Goal: Information Seeking & Learning: Learn about a topic

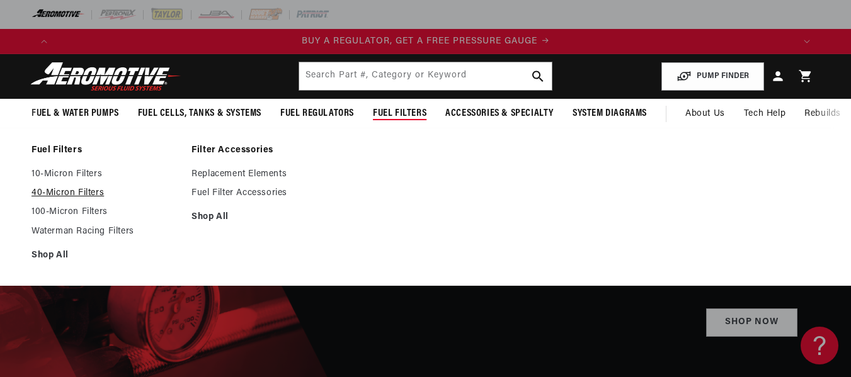
click at [94, 192] on link "40-Micron Filters" at bounding box center [104, 193] width 147 height 11
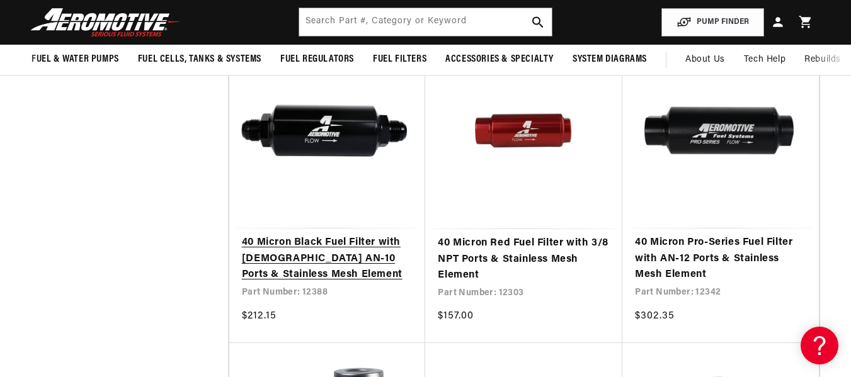
scroll to position [819, 0]
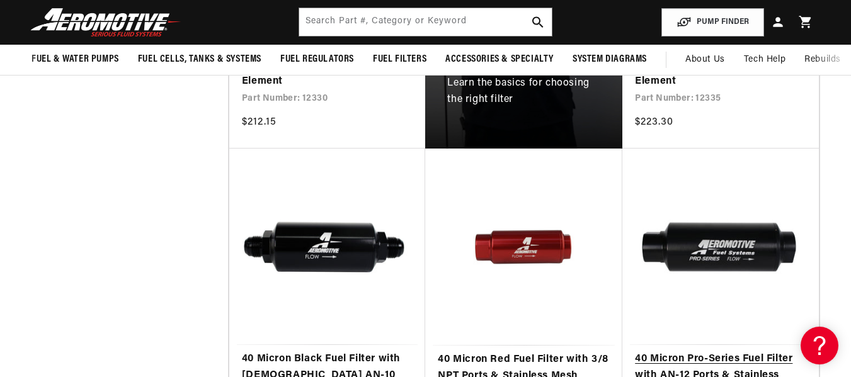
click at [702, 351] on link "40 Micron Pro-Series Fuel Filter with AN-12 Ports & Stainless Mesh Element" at bounding box center [720, 375] width 171 height 48
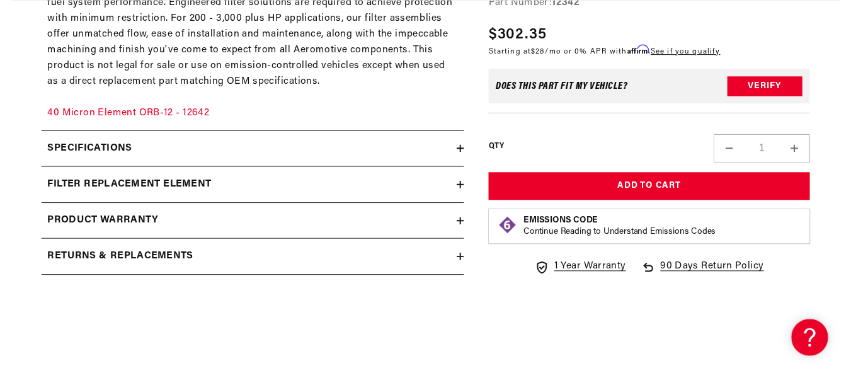
scroll to position [756, 0]
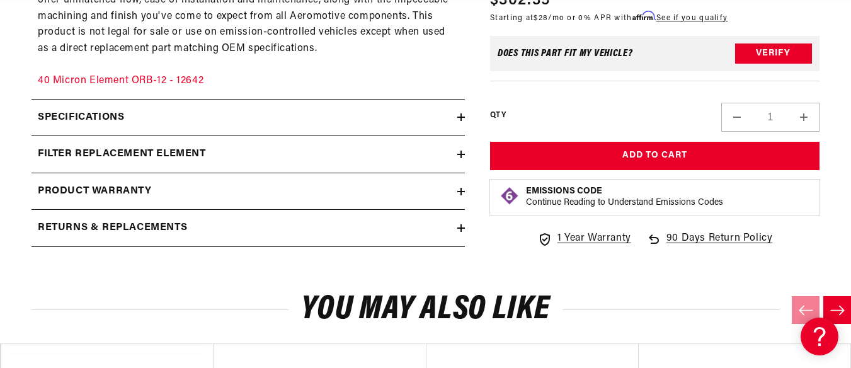
click at [458, 154] on icon at bounding box center [461, 155] width 8 height 8
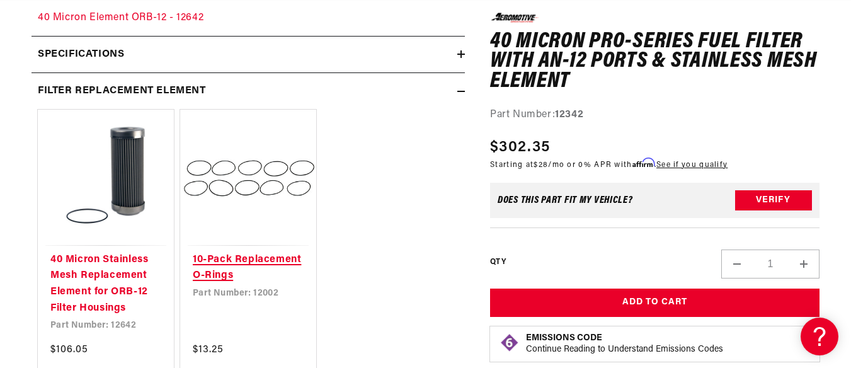
scroll to position [0, 737]
click at [241, 252] on link "10-Pack Replacement O-Rings" at bounding box center [248, 268] width 111 height 32
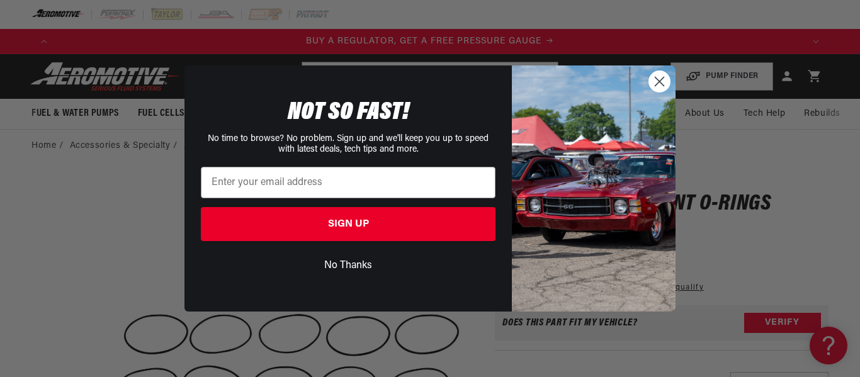
click at [658, 82] on circle "Close dialog" at bounding box center [659, 81] width 21 height 21
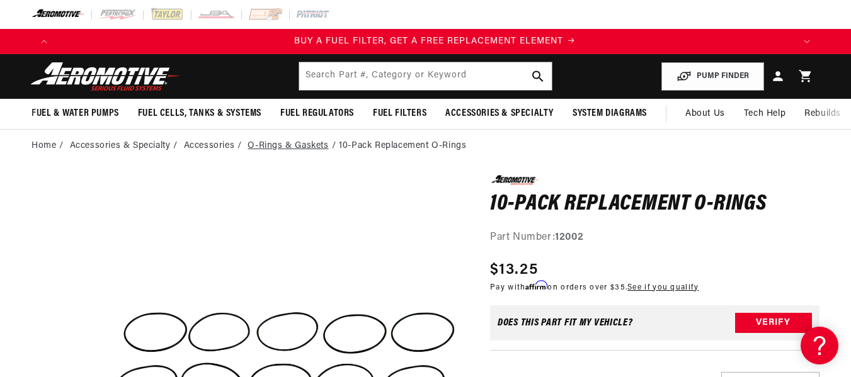
scroll to position [0, 737]
click at [301, 144] on link "O-Rings & Gaskets" at bounding box center [287, 146] width 81 height 14
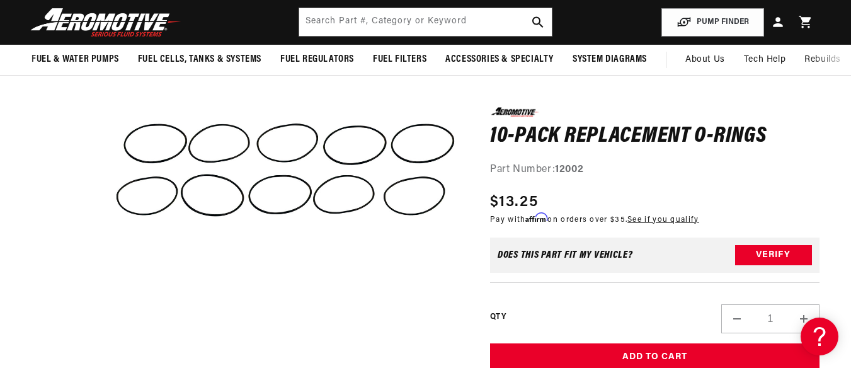
scroll to position [0, 2212]
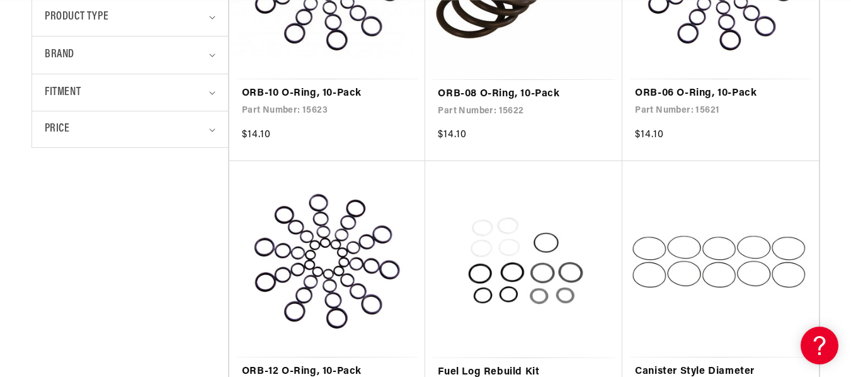
scroll to position [0, 900]
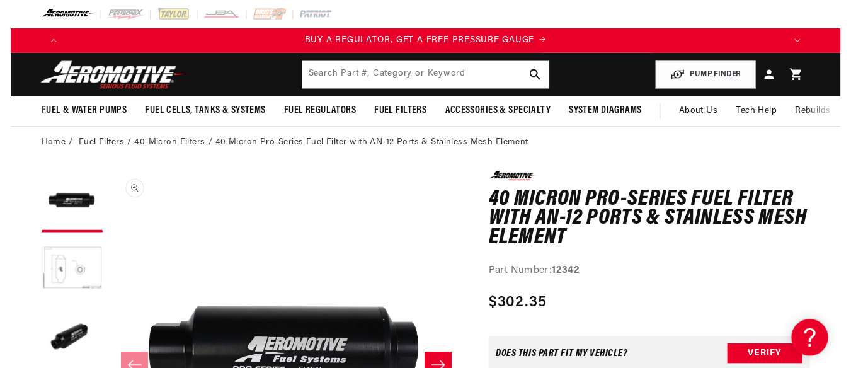
scroll to position [1, 0]
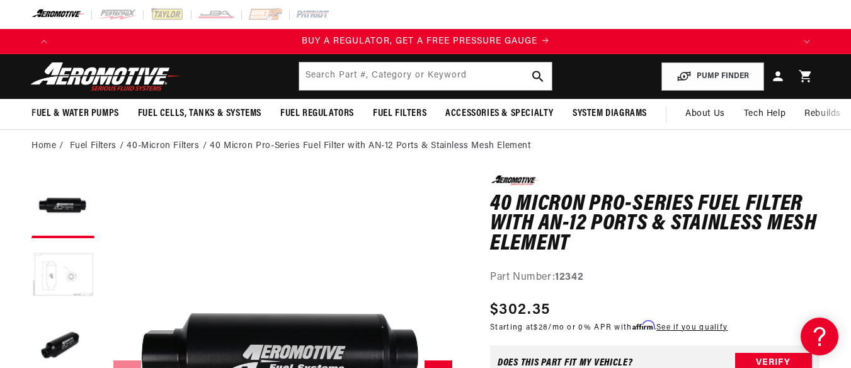
click at [57, 263] on button "Load image 2 in gallery view" at bounding box center [62, 275] width 63 height 63
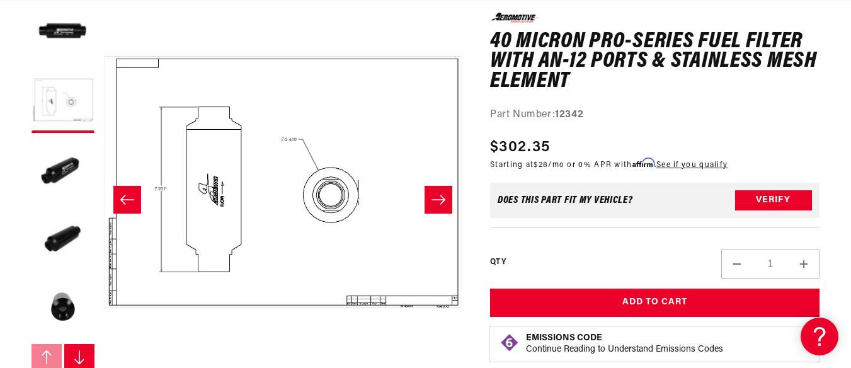
scroll to position [0, 737]
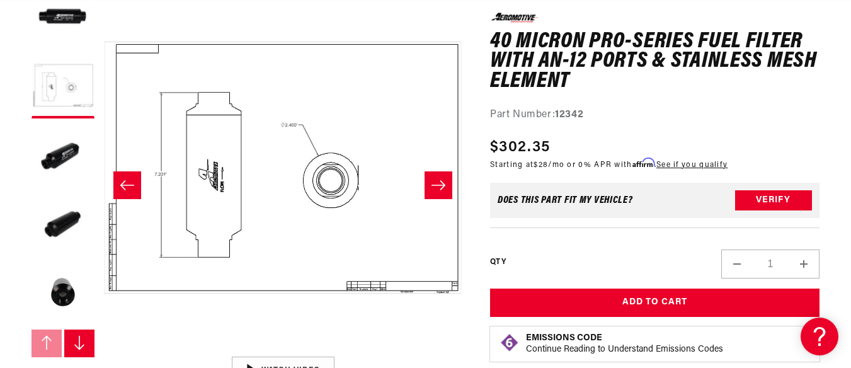
click at [79, 338] on icon "Slide right" at bounding box center [78, 343] width 9 height 14
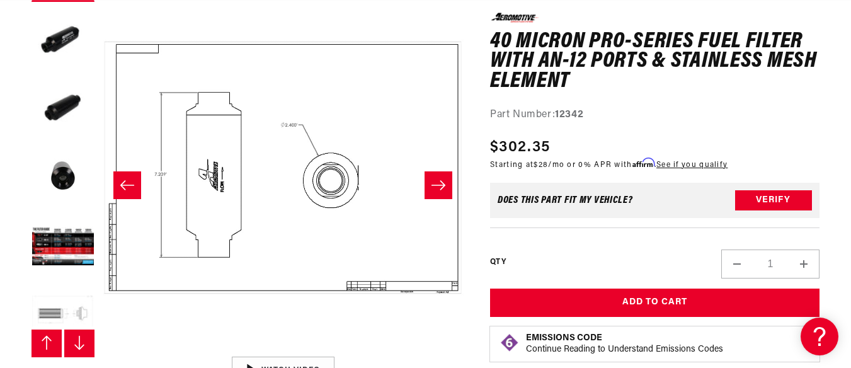
scroll to position [139, 0]
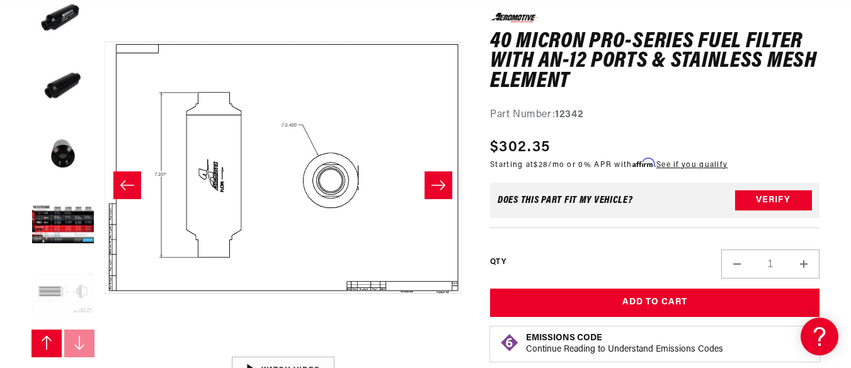
click at [41, 289] on button "Load image 7 in gallery view" at bounding box center [62, 294] width 63 height 63
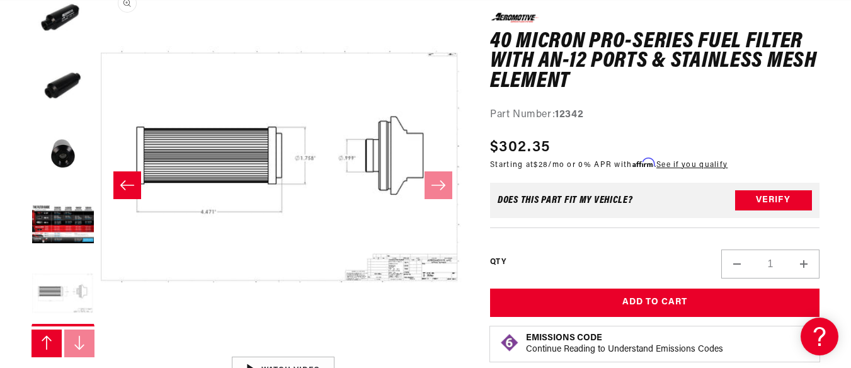
scroll to position [0, 2184]
click at [101, 350] on button "Open media 7 in modal" at bounding box center [101, 350] width 0 height 0
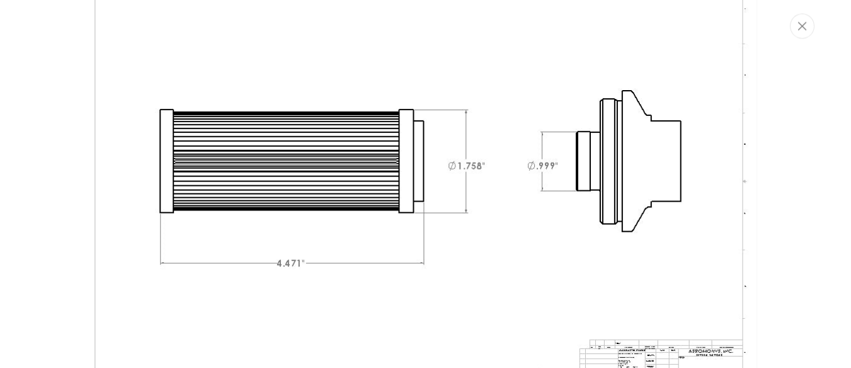
scroll to position [3442, 0]
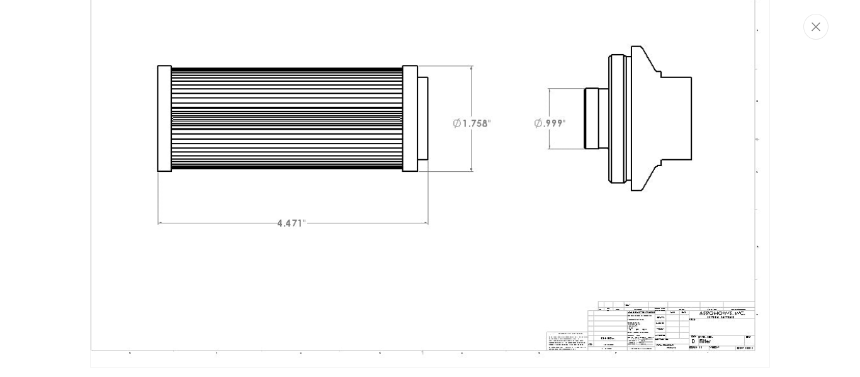
click at [649, 312] on img "Media gallery" at bounding box center [430, 141] width 680 height 454
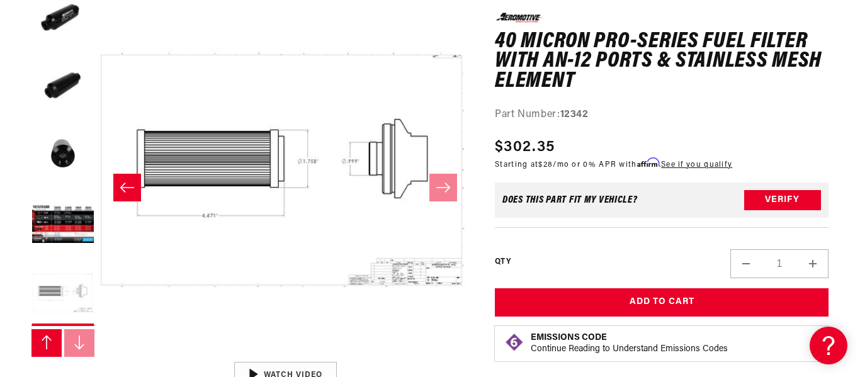
scroll to position [0, 2212]
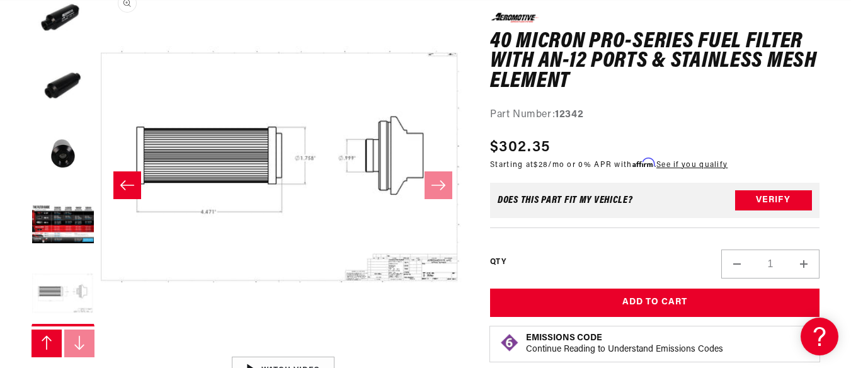
click at [101, 350] on button "Open media 7 in modal" at bounding box center [101, 350] width 0 height 0
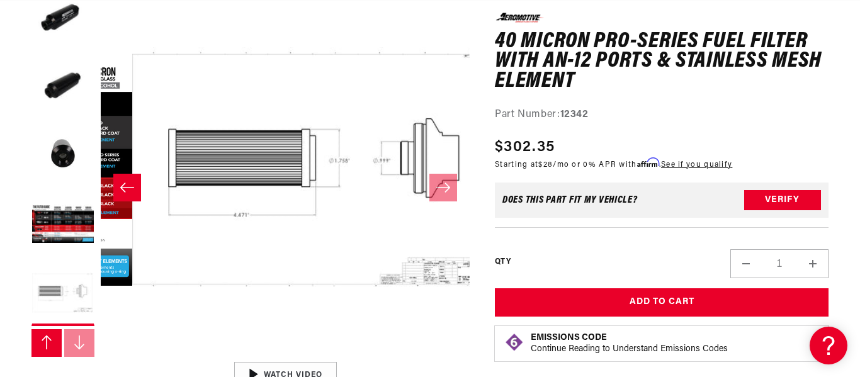
scroll to position [0, 0]
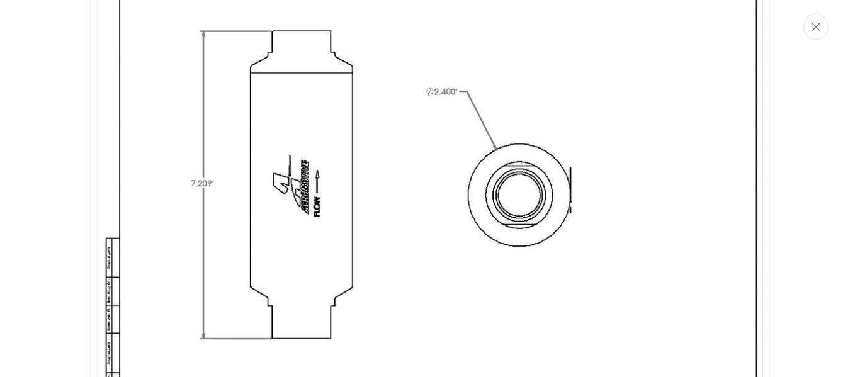
click at [59, 220] on div "Media gallery" at bounding box center [430, 188] width 860 height 377
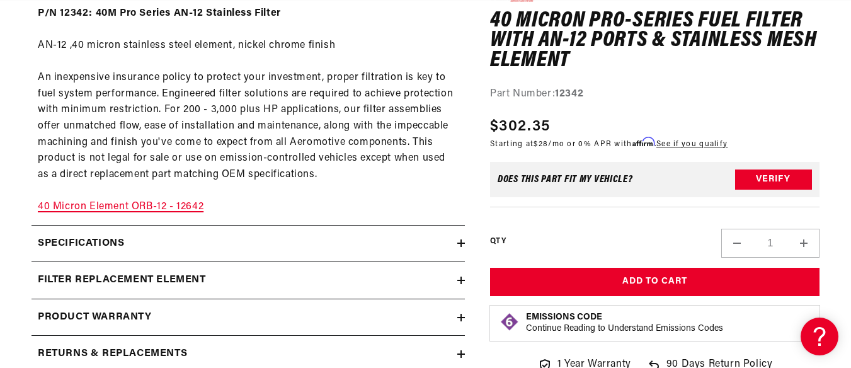
click at [109, 205] on link "40 Micron Element ORB-12 - 12642" at bounding box center [121, 207] width 166 height 10
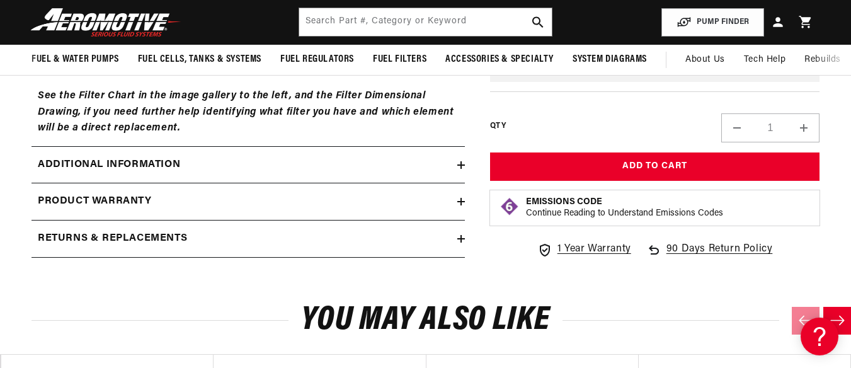
scroll to position [819, 0]
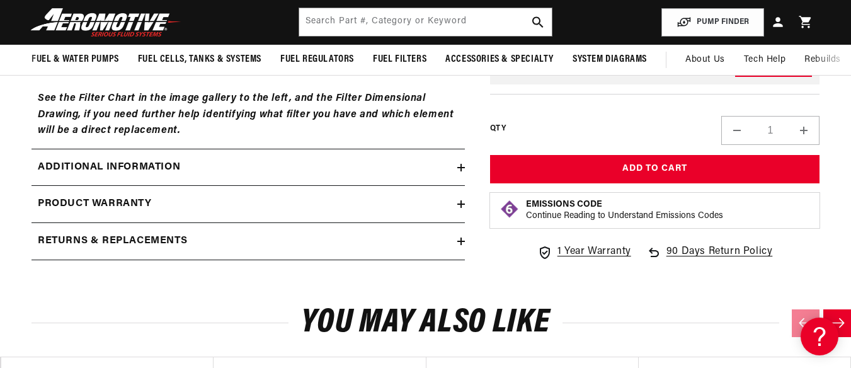
click at [458, 242] on icon at bounding box center [461, 241] width 8 height 8
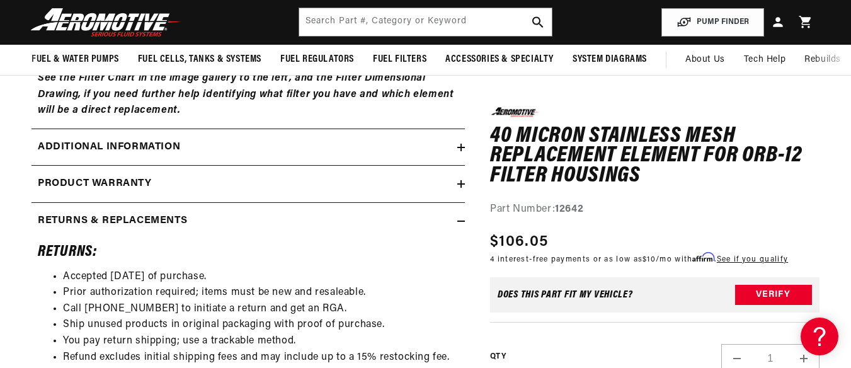
scroll to position [0, 0]
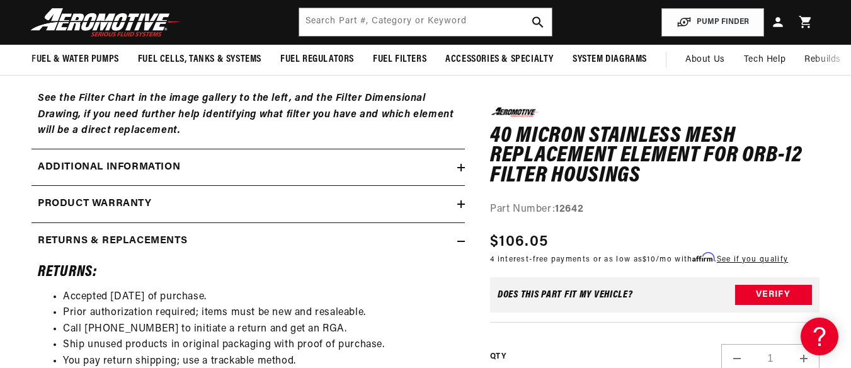
click at [465, 179] on summary "Additional information" at bounding box center [247, 167] width 433 height 37
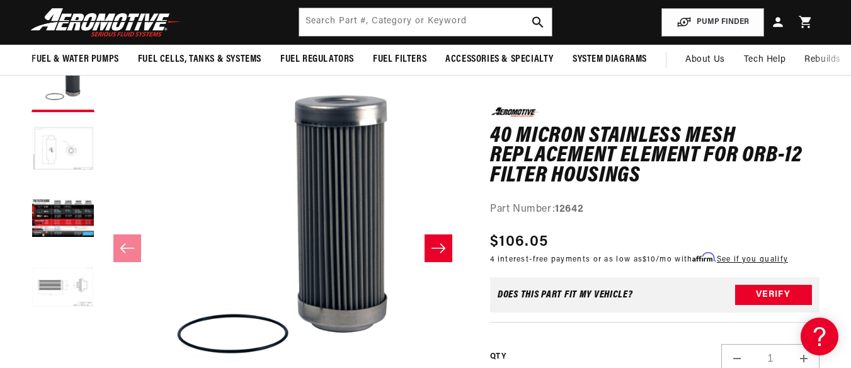
scroll to position [0, 2212]
click at [69, 144] on button "Load image 2 in gallery view" at bounding box center [62, 149] width 63 height 63
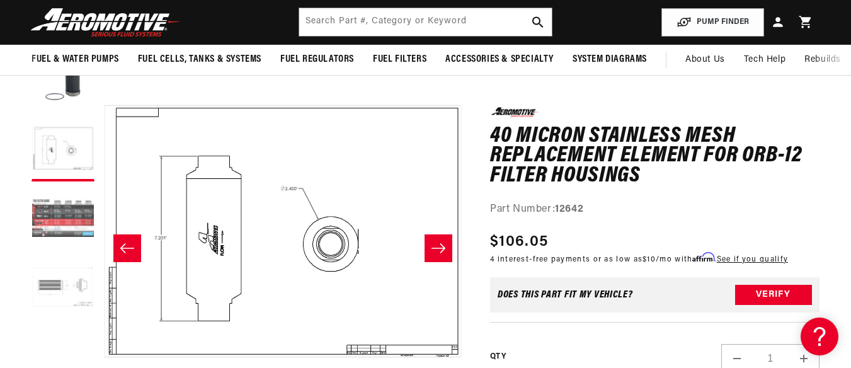
scroll to position [0, 0]
click at [54, 224] on button "Load image 3 in gallery view" at bounding box center [62, 219] width 63 height 63
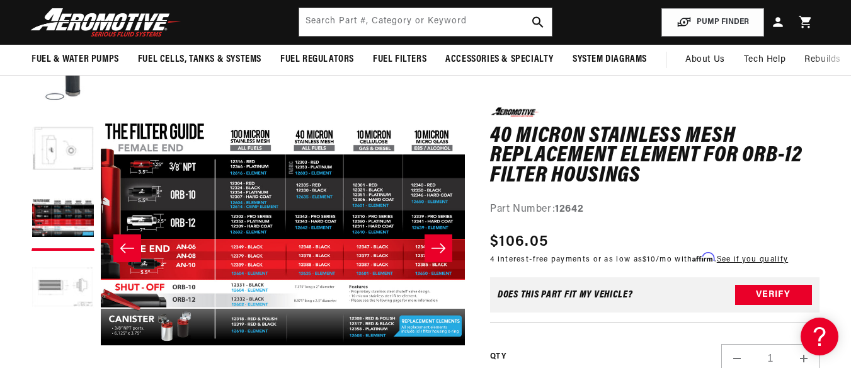
scroll to position [0, 2212]
click at [442, 255] on button "Slide right" at bounding box center [438, 248] width 28 height 28
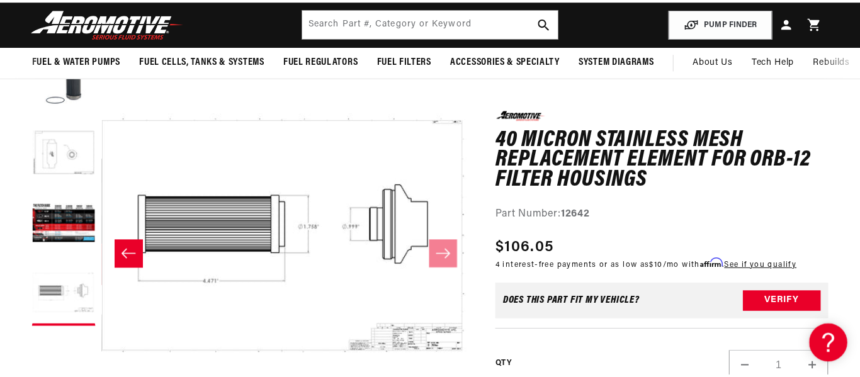
scroll to position [0, 0]
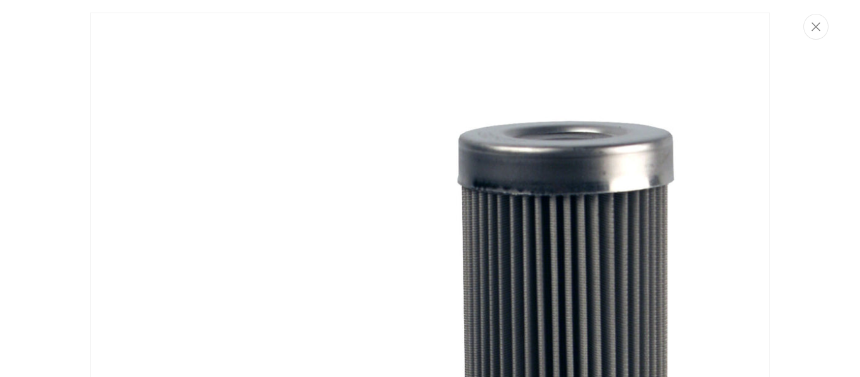
scroll to position [149, 0]
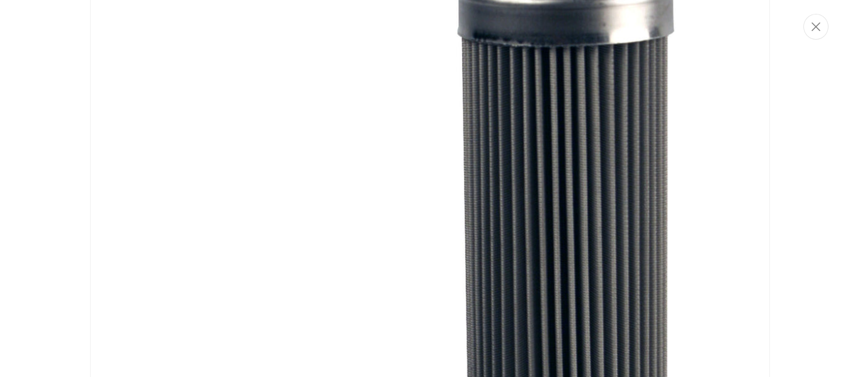
click at [406, 335] on img "Media gallery" at bounding box center [430, 290] width 680 height 853
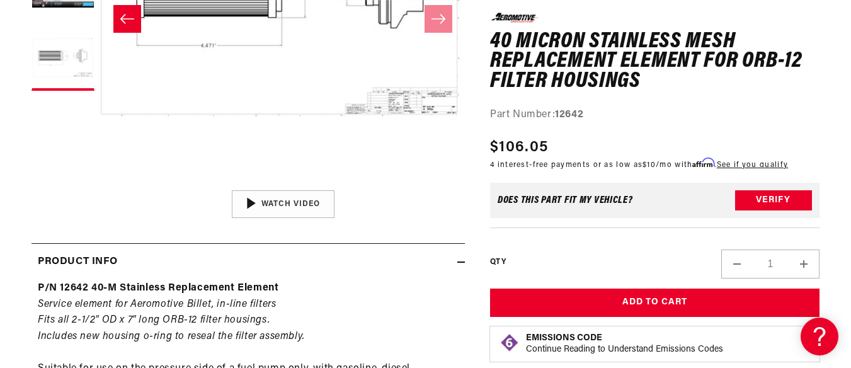
scroll to position [1838, 0]
click at [101, 183] on button "Open media 4 in modal" at bounding box center [101, 183] width 0 height 0
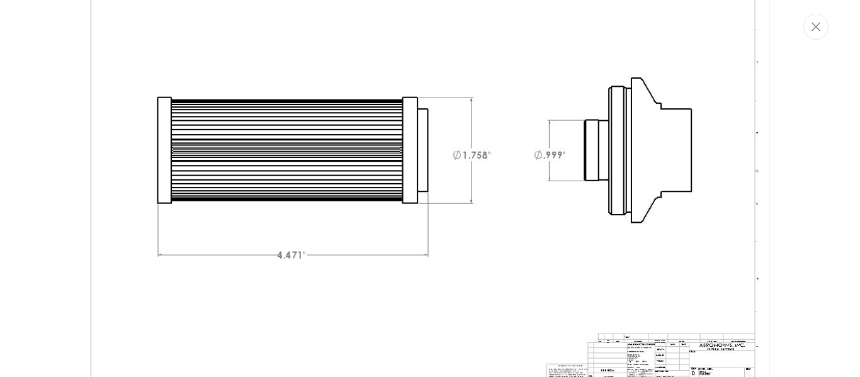
scroll to position [1627, 0]
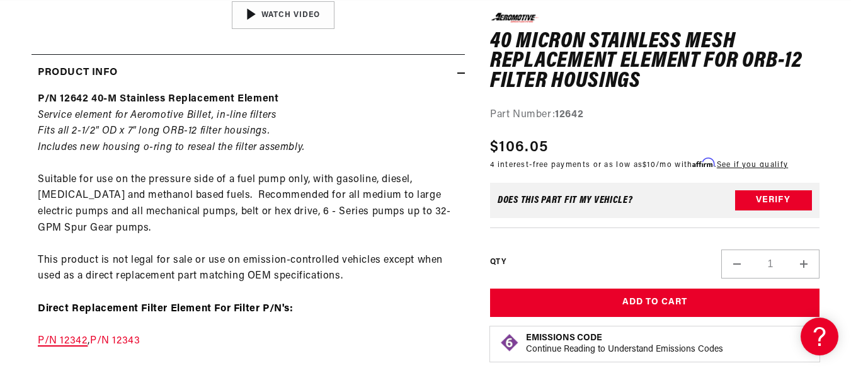
click at [71, 338] on link "P/N 12342" at bounding box center [63, 341] width 50 height 10
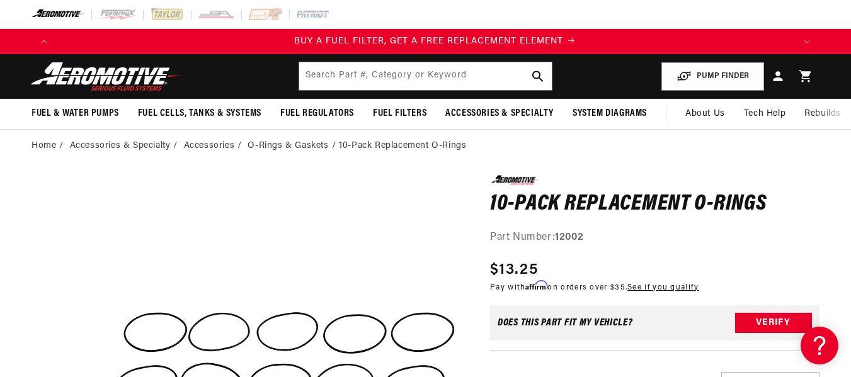
scroll to position [0, 737]
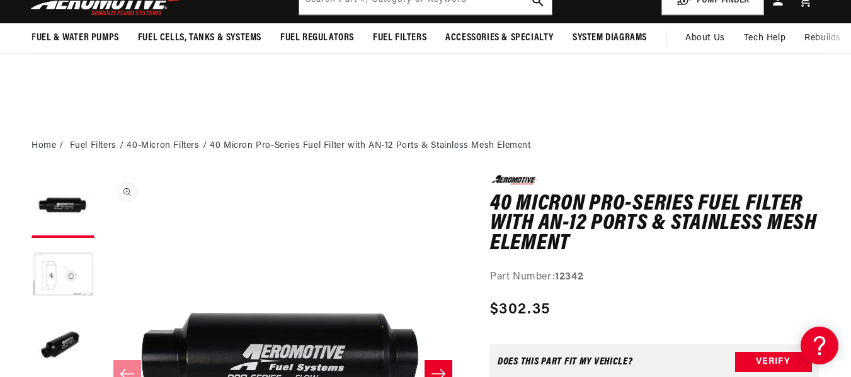
scroll to position [189, 0]
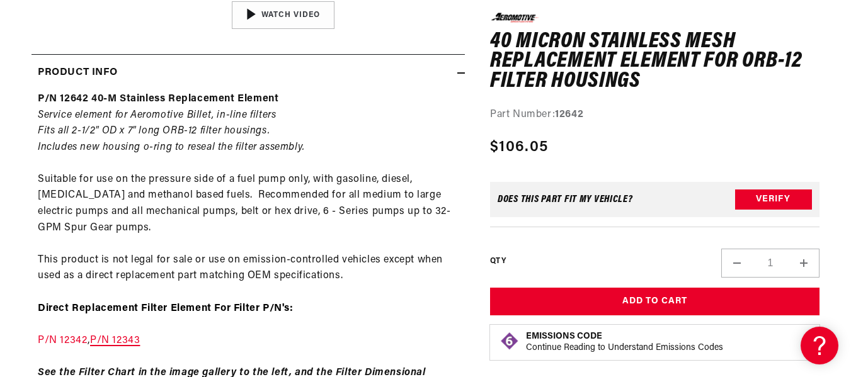
click at [135, 339] on link "P/N 12343" at bounding box center [115, 341] width 50 height 10
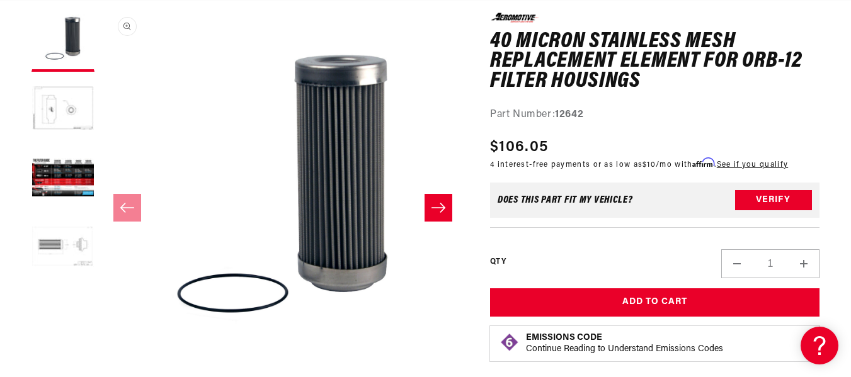
scroll to position [0, 737]
